Goal: Find specific page/section: Find specific page/section

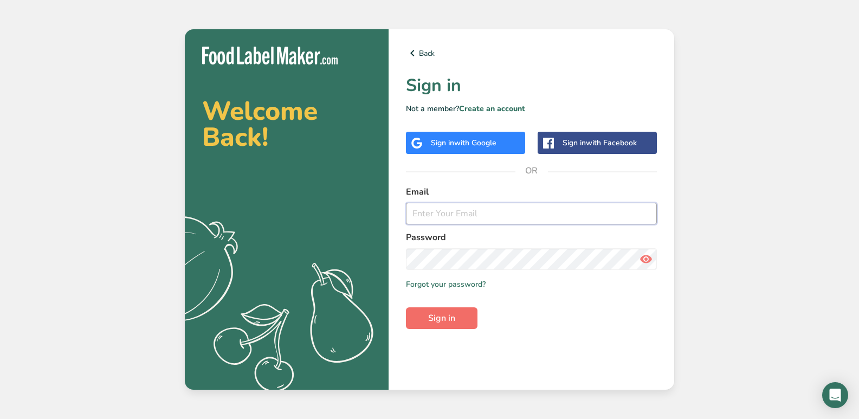
type input "[PERSON_NAME][EMAIL_ADDRESS][DOMAIN_NAME]"
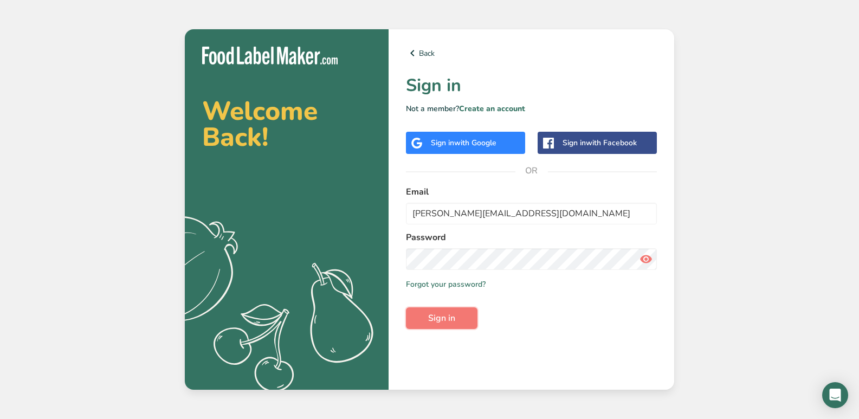
drag, startPoint x: 457, startPoint y: 320, endPoint x: 259, endPoint y: 287, distance: 201.7
click at [457, 320] on button "Sign in" at bounding box center [442, 318] width 72 height 22
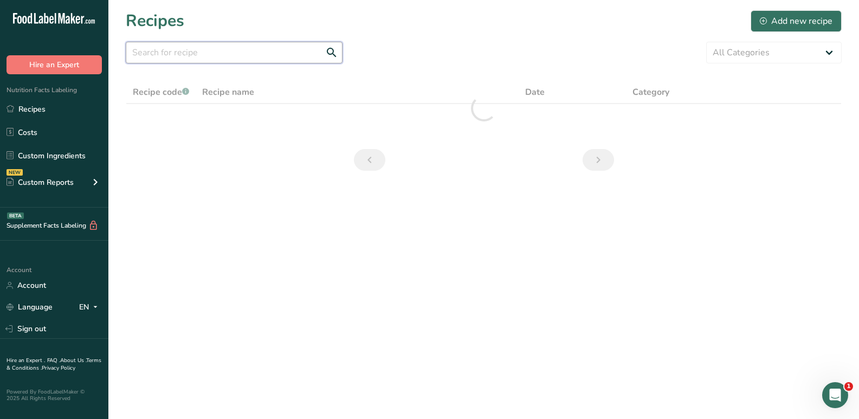
click at [178, 54] on input "text" at bounding box center [234, 53] width 217 height 22
drag, startPoint x: 191, startPoint y: 56, endPoint x: 97, endPoint y: 67, distance: 94.9
click at [97, 67] on div ".a-20{fill:#fff;} Hire an Expert Nutrition Facts Labeling Recipes Costs Custom …" at bounding box center [429, 209] width 859 height 419
type input "mechoui"
